Goal: Task Accomplishment & Management: Use online tool/utility

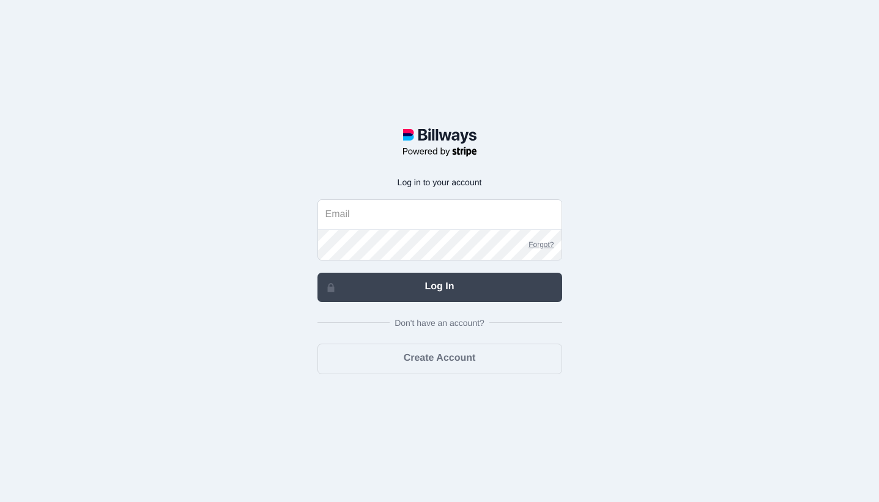
type input "[EMAIL_ADDRESS][DOMAIN_NAME]"
click at [391, 277] on link "Log In" at bounding box center [440, 287] width 245 height 29
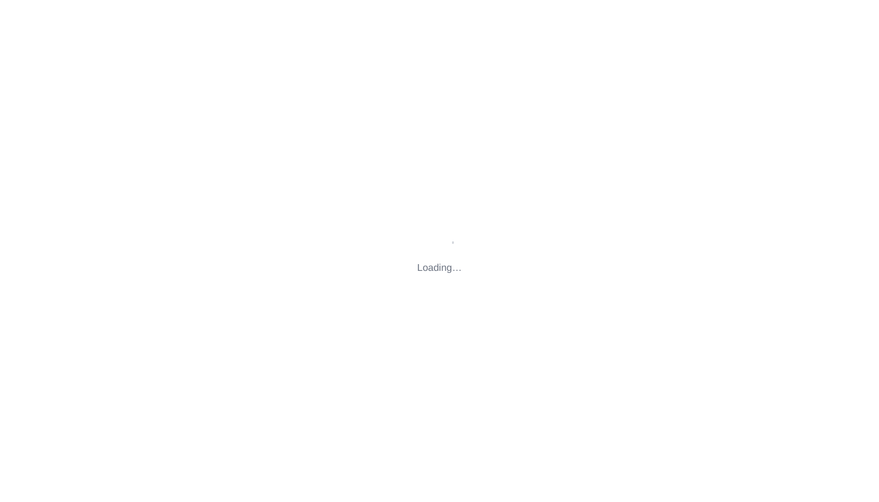
type input "[STREET_ADDRESS][US_STATE]"
type input "[EMAIL_ADDRESS][DOMAIN_NAME]"
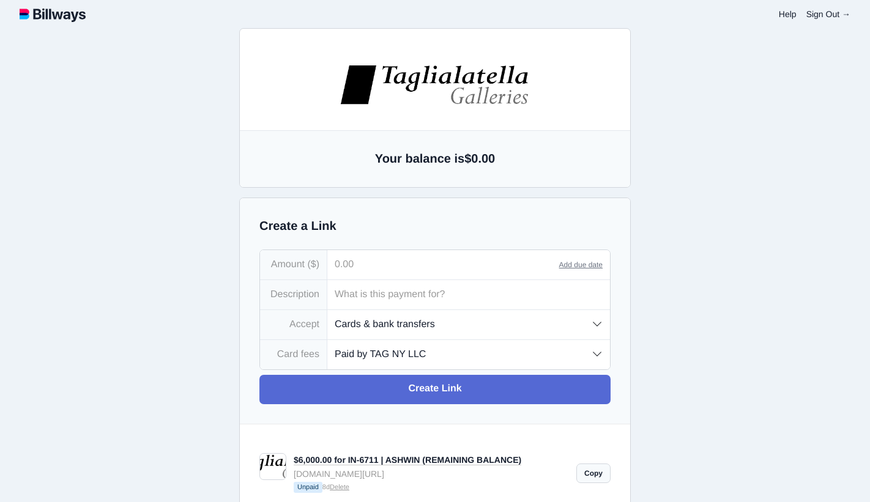
click at [377, 272] on input "tel" at bounding box center [443, 264] width 232 height 29
type input "1,633.13"
click at [364, 300] on input "text" at bounding box center [468, 294] width 283 height 29
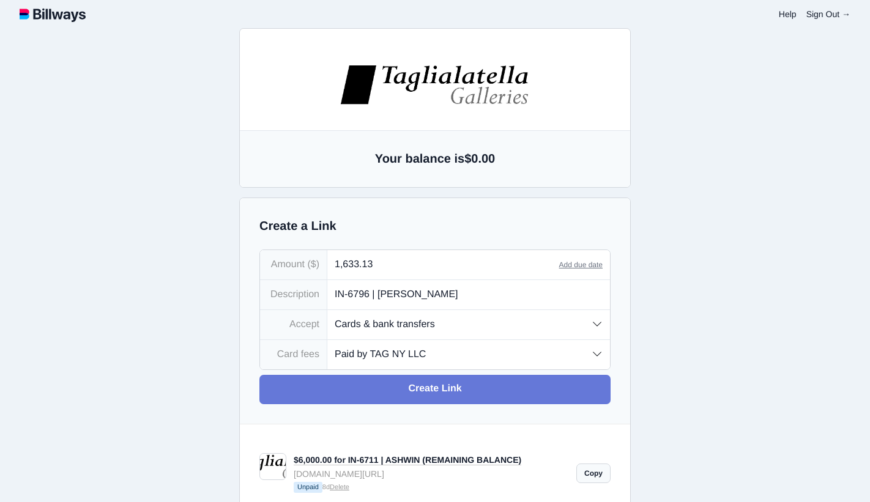
scroll to position [129, 0]
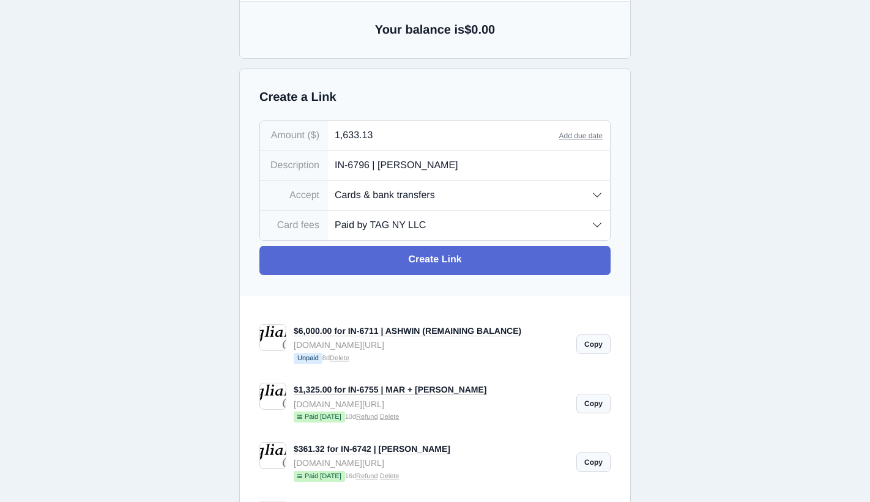
type input "IN-6796 | [PERSON_NAME]"
click at [432, 223] on select "Paid by TAG NY LLC Paid by customer (US) Paid by customer (Int'l)" at bounding box center [468, 225] width 283 height 29
select select "customer"
click at [327, 212] on select "Paid by TAG NY LLC Paid by customer (US) Paid by customer (Int'l)" at bounding box center [468, 225] width 283 height 29
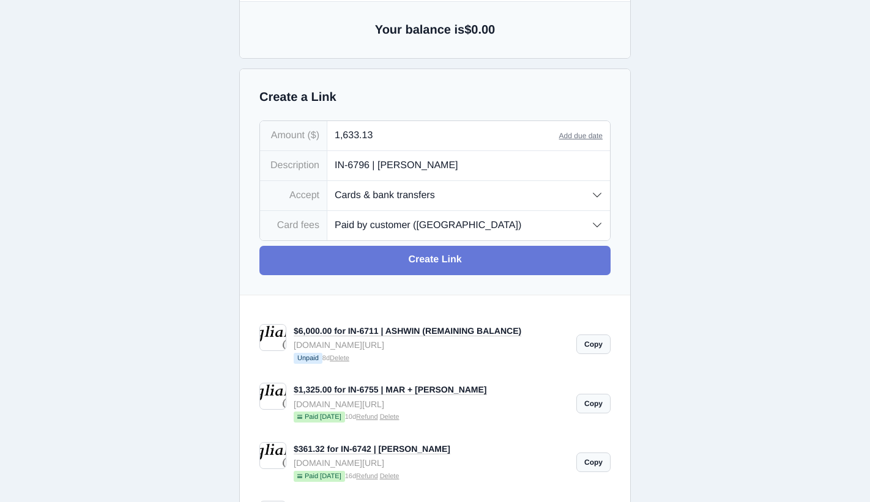
click at [417, 263] on link "Create Link" at bounding box center [434, 260] width 351 height 29
type input "[EMAIL_ADDRESS][DOMAIN_NAME]"
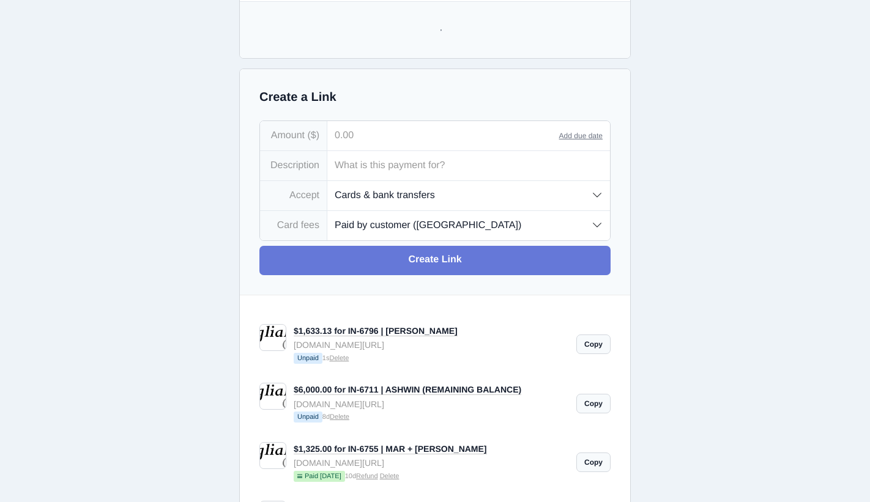
scroll to position [0, 0]
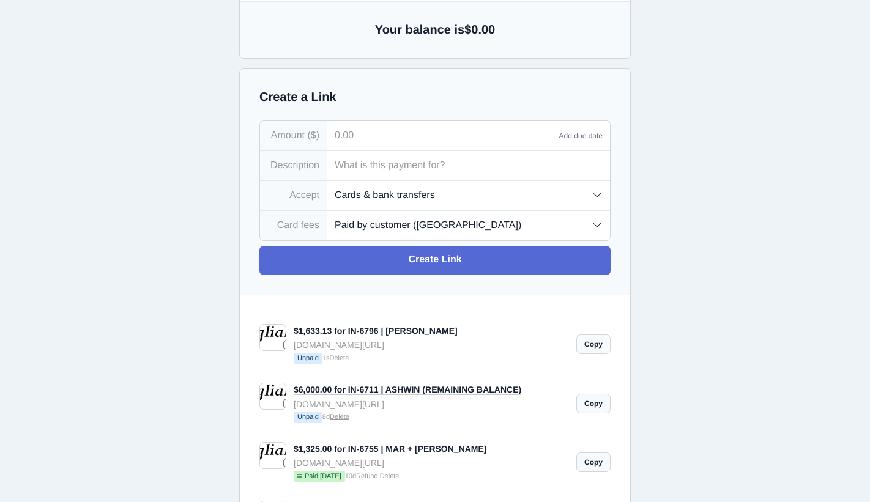
click at [592, 345] on link "Copy" at bounding box center [593, 345] width 34 height 20
